Goal: Task Accomplishment & Management: Use online tool/utility

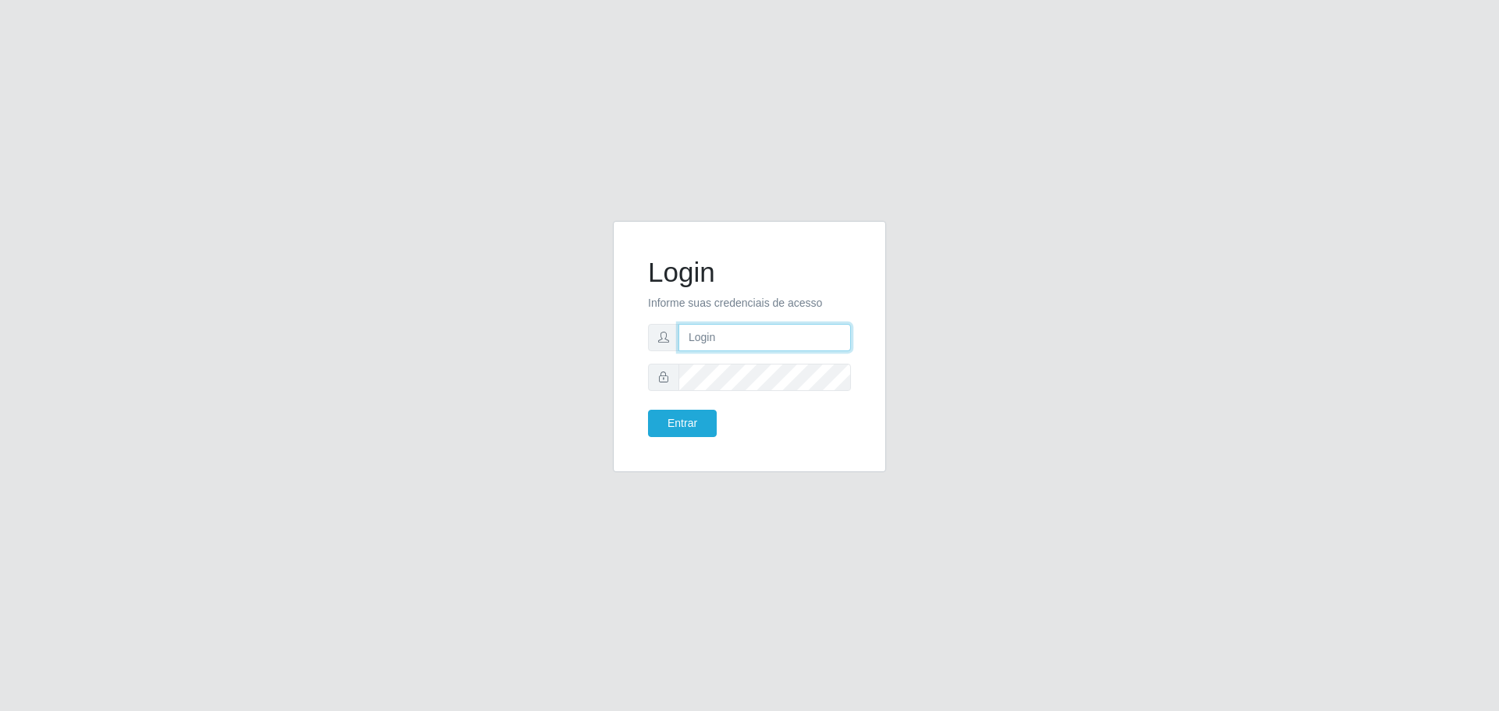
type input "[EMAIL_ADDRESS][DOMAIN_NAME]"
click at [585, 424] on div "Login Informe suas credenciais de acesso [EMAIL_ADDRESS][DOMAIN_NAME] Entrar" at bounding box center [749, 356] width 890 height 270
click at [681, 412] on button "Entrar" at bounding box center [682, 423] width 69 height 27
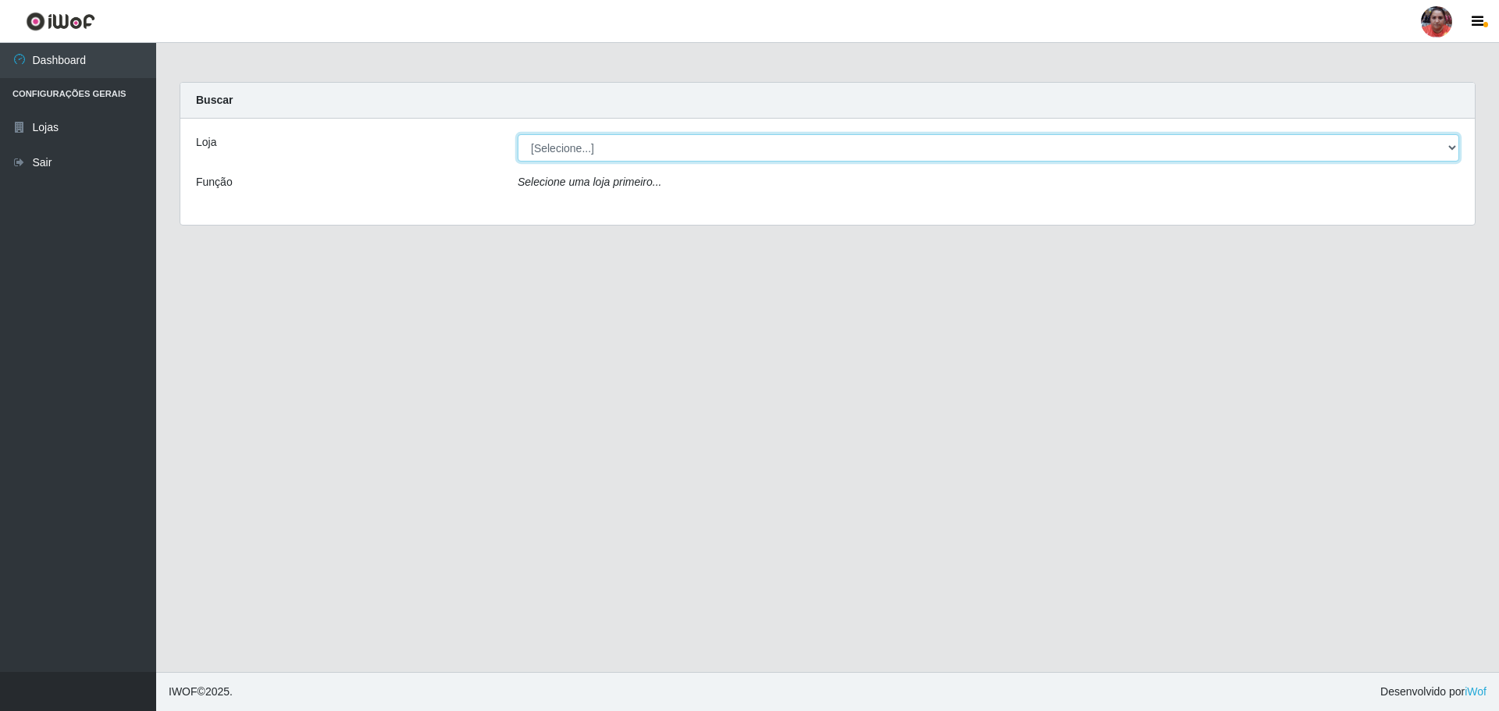
click at [1444, 145] on select "[Selecione...] Mar Vermelho - Loja 05" at bounding box center [988, 147] width 941 height 27
select select "252"
click at [518, 134] on select "[Selecione...] Mar Vermelho - Loja 05" at bounding box center [988, 147] width 941 height 27
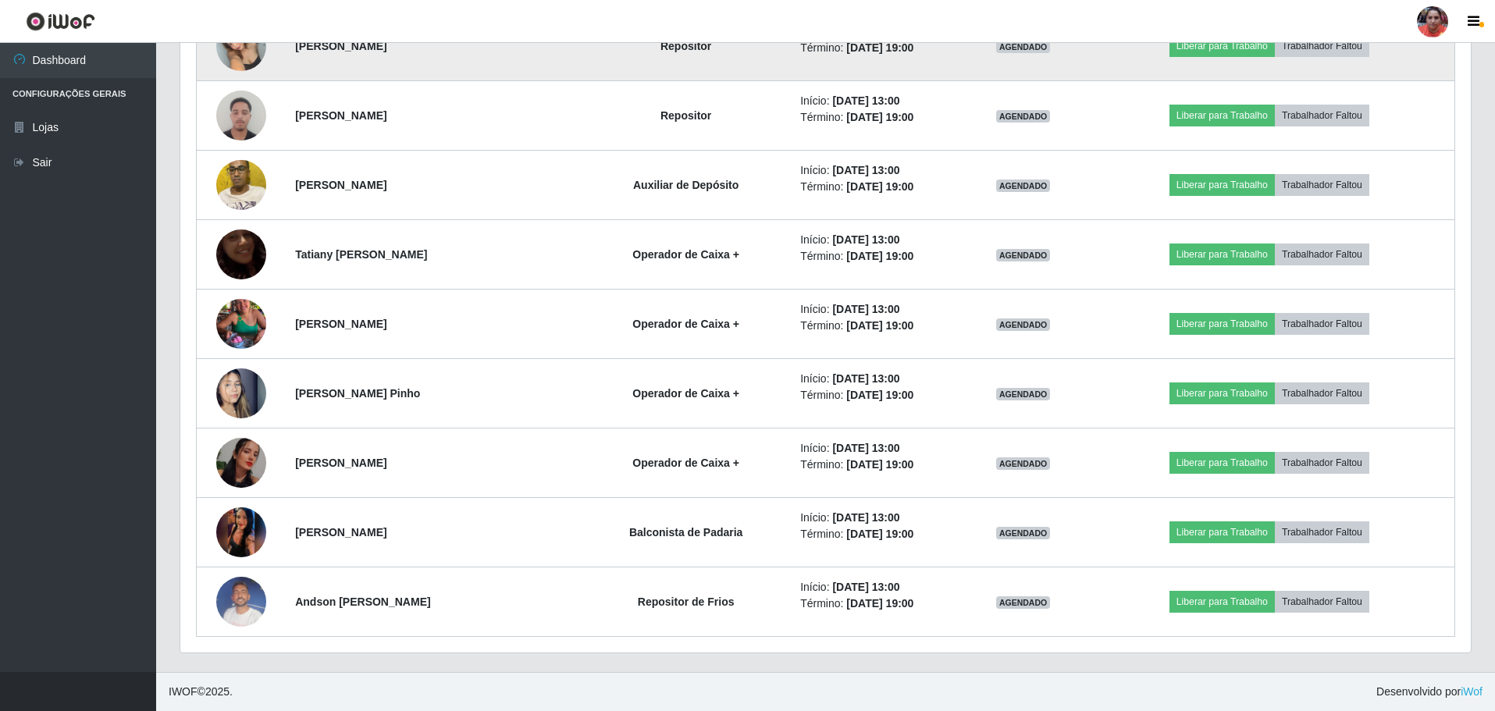
scroll to position [2340, 0]
